Goal: Task Accomplishment & Management: Use online tool/utility

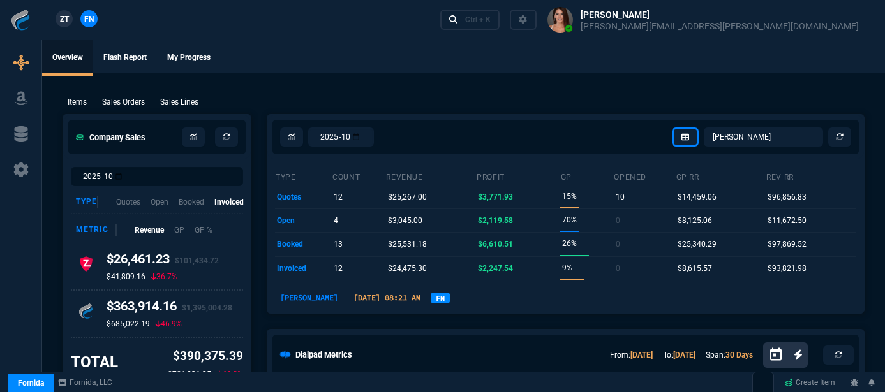
select select "12: [PERSON_NAME]"
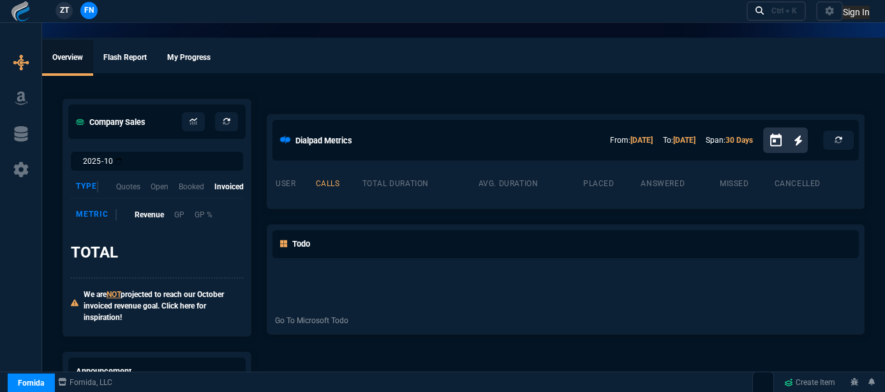
select select "12: [PERSON_NAME]"
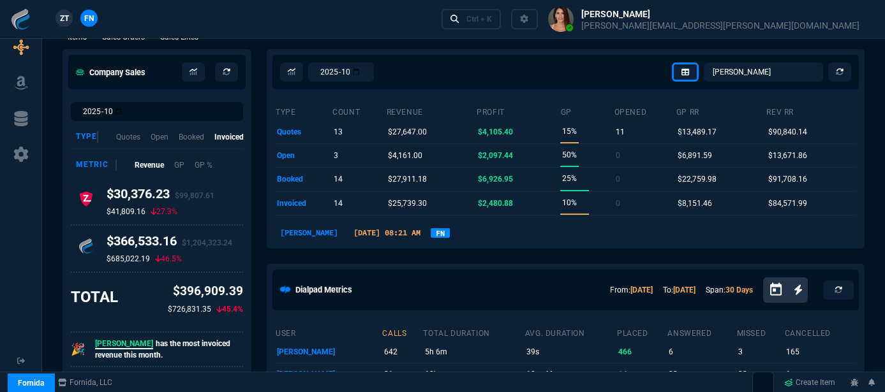
scroll to position [57, 0]
